Goal: Find specific page/section: Find specific page/section

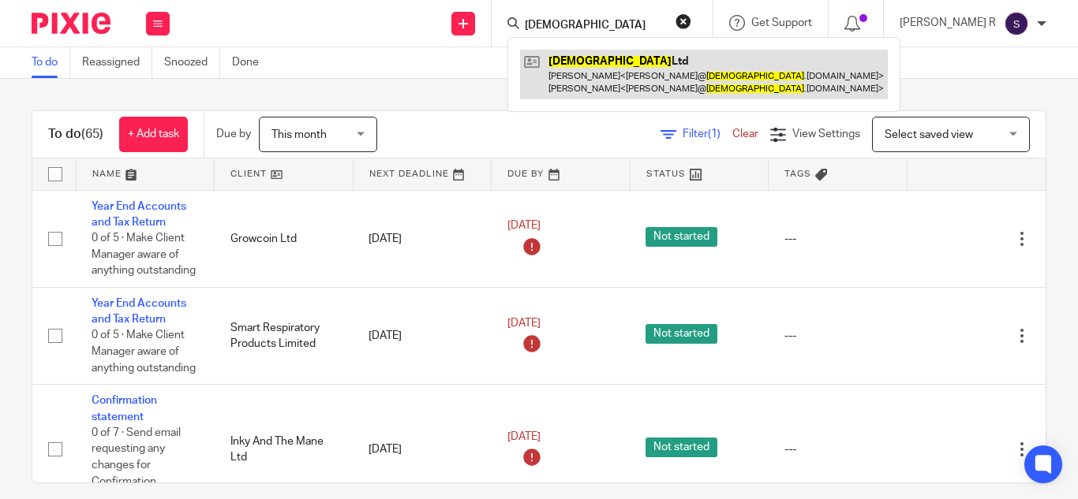
type input "[DEMOGRAPHIC_DATA]"
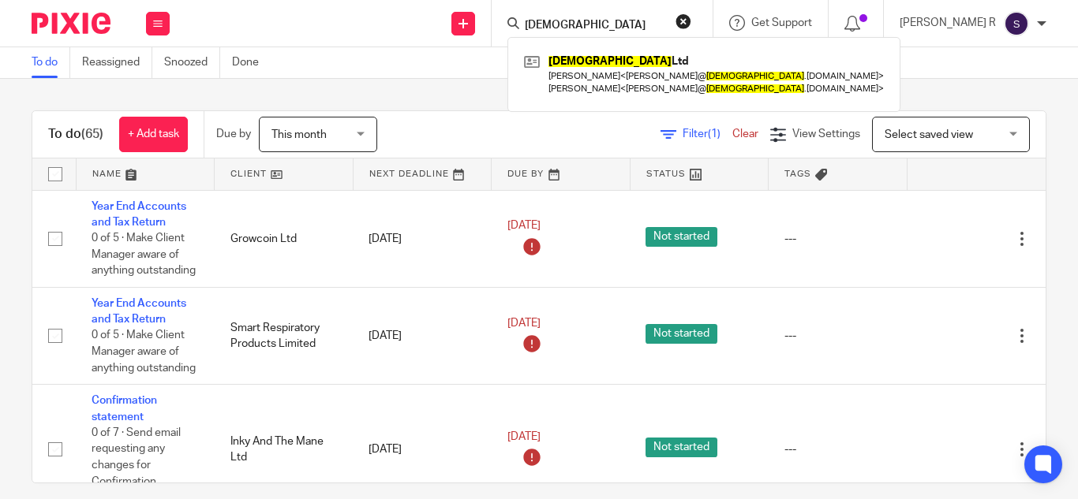
click at [506, 80] on div "To do (65) + Add task Due by This month This month [DATE] [DATE] This week Next…" at bounding box center [539, 289] width 1078 height 421
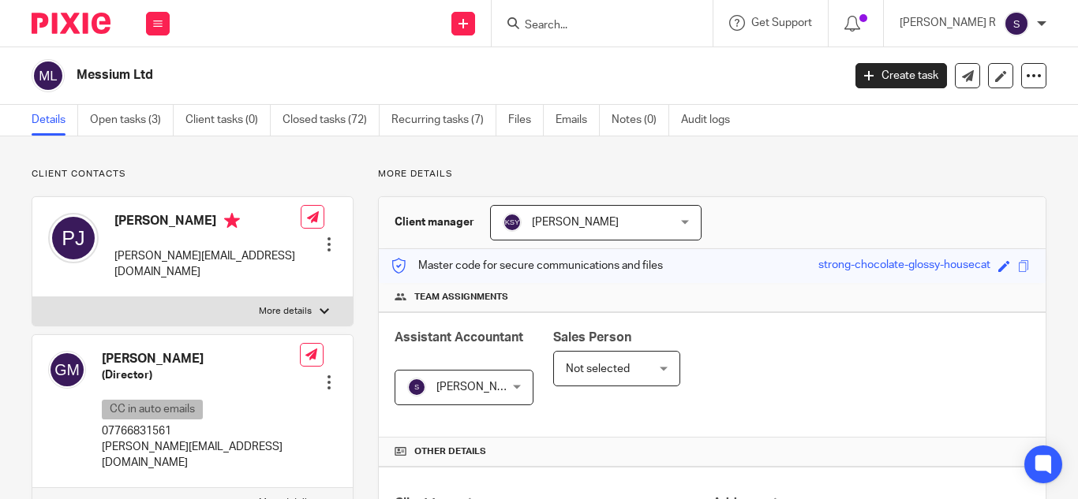
scroll to position [578, 0]
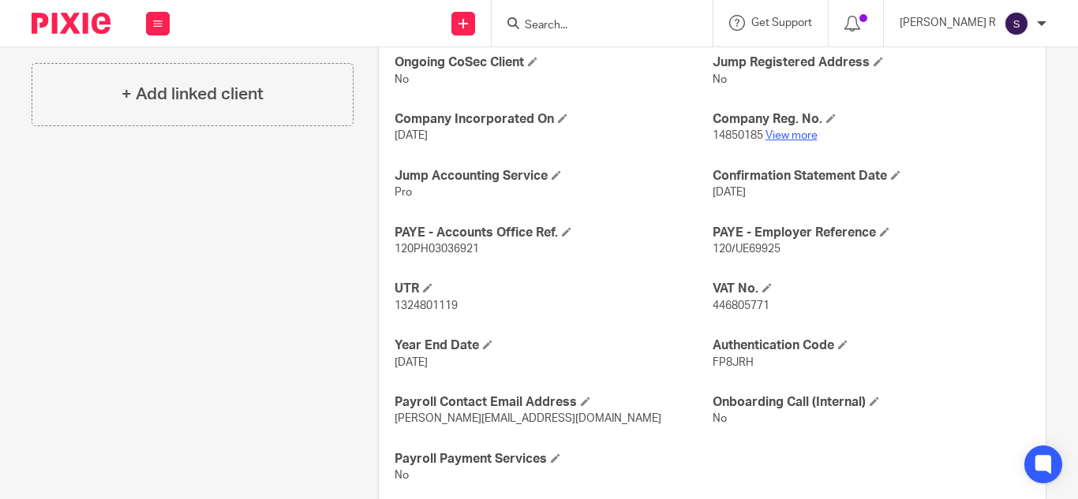
click at [784, 135] on link "View more" at bounding box center [791, 135] width 52 height 11
click at [788, 135] on link "View more" at bounding box center [791, 135] width 52 height 11
